Goal: Task Accomplishment & Management: Manage account settings

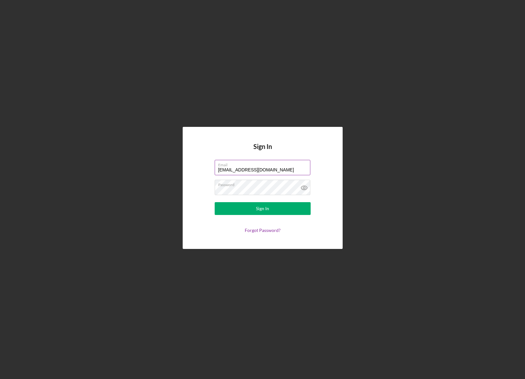
drag, startPoint x: 286, startPoint y: 170, endPoint x: 187, endPoint y: 165, distance: 98.8
click at [215, 165] on input "[EMAIL_ADDRESS][DOMAIN_NAME]" at bounding box center [263, 167] width 96 height 15
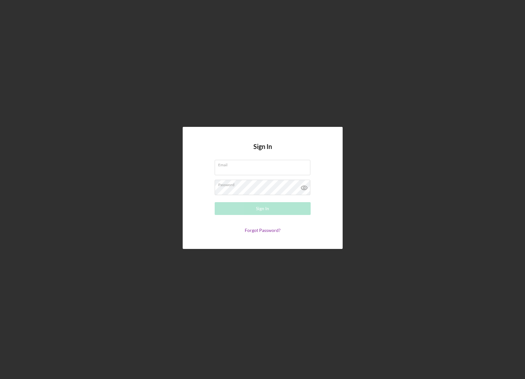
click at [314, 163] on form "Email Required Password Sign In Forgot Password?" at bounding box center [263, 196] width 128 height 73
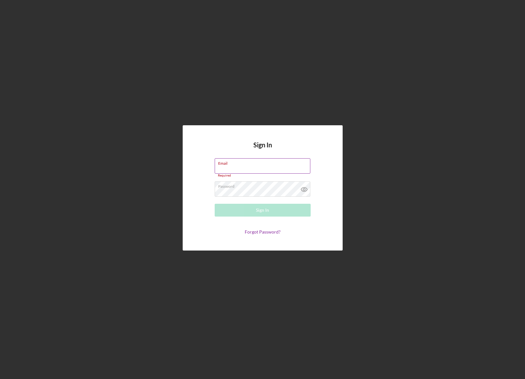
click at [254, 167] on input "Email" at bounding box center [263, 165] width 96 height 15
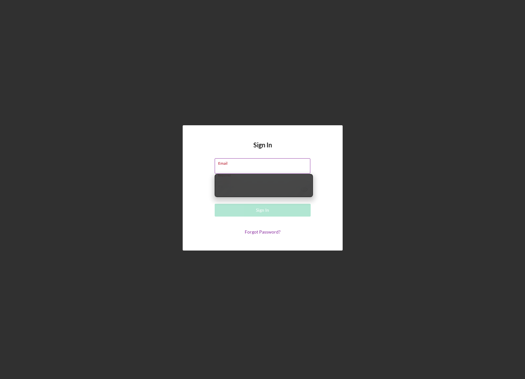
click at [251, 166] on input "Email" at bounding box center [263, 165] width 96 height 15
click at [251, 166] on label "Email" at bounding box center [264, 161] width 92 height 7
click at [251, 166] on input "Email" at bounding box center [263, 165] width 96 height 15
click at [230, 165] on label "Email" at bounding box center [223, 166] width 11 height 5
click at [252, 165] on input "Email" at bounding box center [263, 165] width 96 height 15
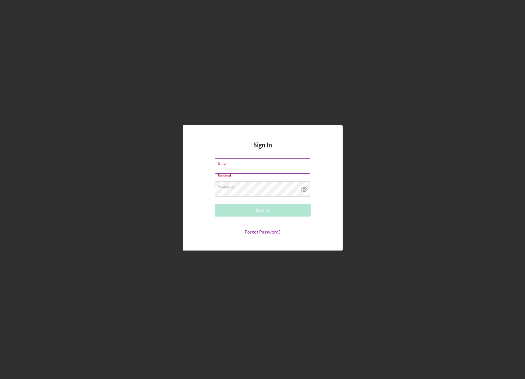
click at [249, 164] on label "Email" at bounding box center [264, 161] width 92 height 7
click at [249, 164] on input "Email" at bounding box center [263, 165] width 96 height 15
click at [230, 164] on label "Email" at bounding box center [223, 166] width 11 height 5
click at [249, 164] on input "Email" at bounding box center [263, 165] width 96 height 15
click at [245, 170] on input "Email" at bounding box center [263, 165] width 96 height 15
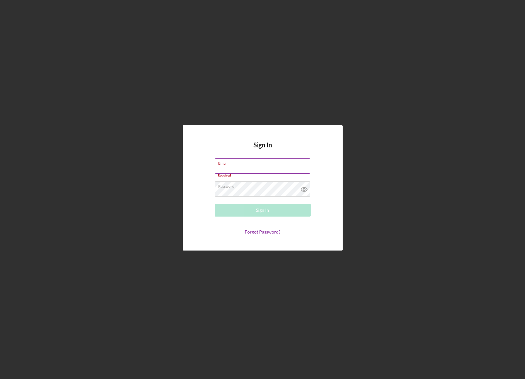
click at [245, 169] on input "Email" at bounding box center [263, 165] width 96 height 15
click at [335, 207] on div "Sign In Email Required Password Sign In Forgot Password?" at bounding box center [263, 187] width 160 height 125
click at [262, 163] on input "Email" at bounding box center [263, 165] width 96 height 15
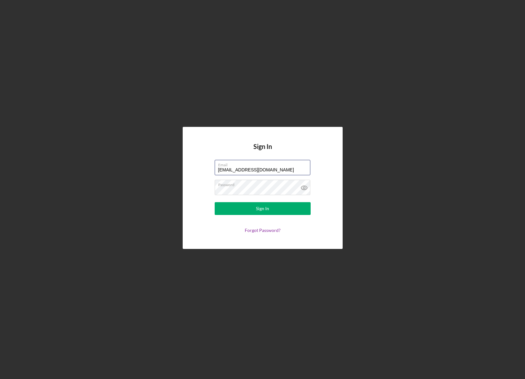
type input "[EMAIL_ADDRESS][DOMAIN_NAME]"
click at [364, 217] on div "Sign In Email [EMAIL_ADDRESS][DOMAIN_NAME] Password Sign In Forgot Password?" at bounding box center [262, 188] width 519 height 376
click at [279, 211] on button "Sign In" at bounding box center [263, 208] width 96 height 13
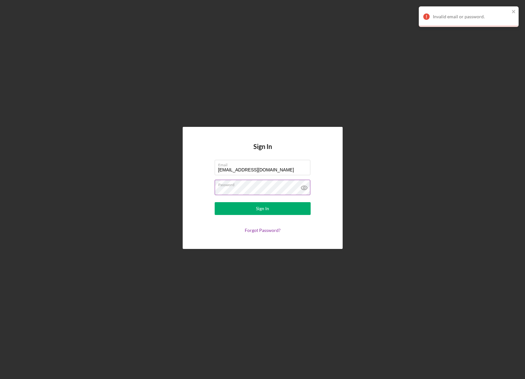
click at [305, 186] on icon at bounding box center [304, 188] width 6 height 4
click at [258, 210] on div "Sign In" at bounding box center [262, 208] width 13 height 13
click at [263, 207] on div "Sign In" at bounding box center [262, 208] width 13 height 13
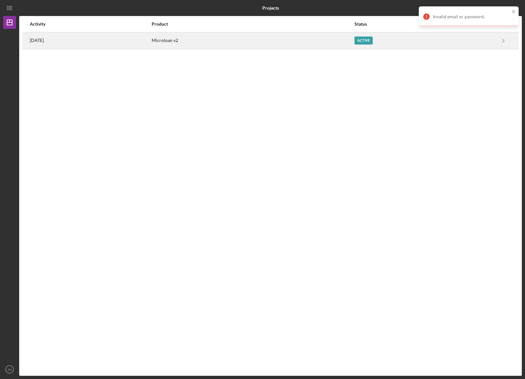
click at [353, 39] on div "Microloan v2" at bounding box center [253, 41] width 202 height 16
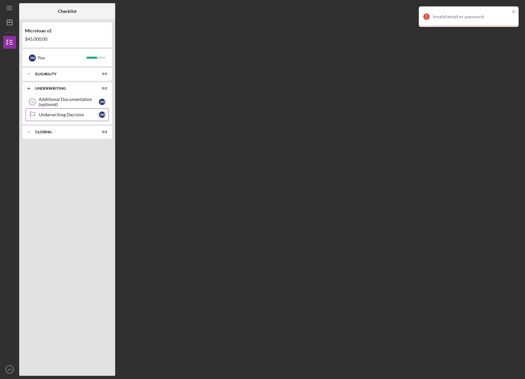
click at [65, 111] on link "Underwriting Decision Underwriting Decision [PERSON_NAME]" at bounding box center [67, 114] width 83 height 13
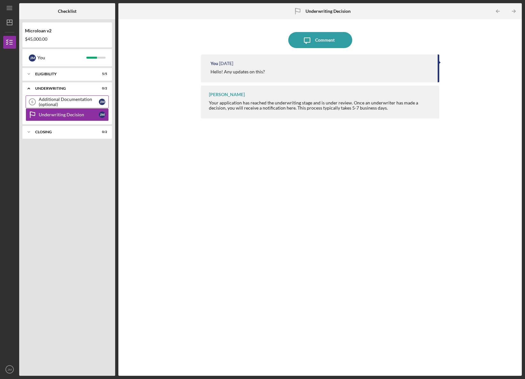
click at [58, 103] on div "Additional Documentation (optional)" at bounding box center [69, 102] width 60 height 10
